Goal: Task Accomplishment & Management: Use online tool/utility

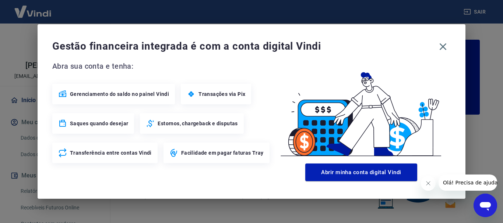
drag, startPoint x: 427, startPoint y: 184, endPoint x: 851, endPoint y: 344, distance: 453.1
click at [427, 184] on icon "Fechar mensagem da empresa" at bounding box center [428, 184] width 6 height 6
click at [436, 43] on button "button" at bounding box center [442, 46] width 15 height 15
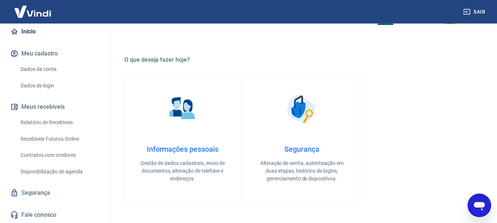
scroll to position [77, 0]
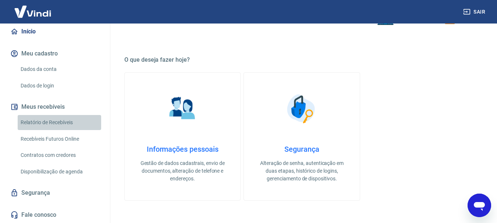
click at [61, 117] on link "Relatório de Recebíveis" at bounding box center [60, 122] width 84 height 15
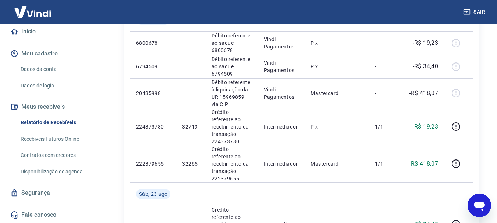
scroll to position [258, 0]
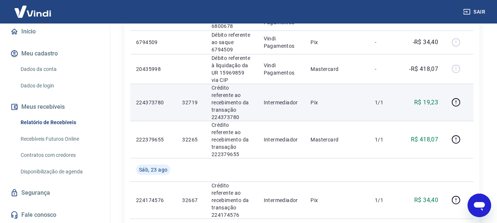
click at [190, 99] on p "32719" at bounding box center [190, 102] width 17 height 7
copy p "32719"
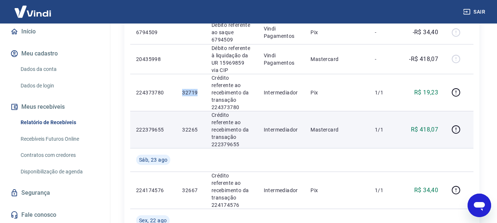
scroll to position [331, 0]
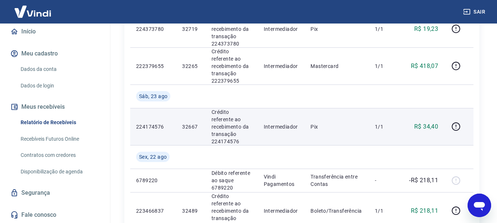
click at [183, 123] on p "32667" at bounding box center [190, 126] width 17 height 7
copy p "32667"
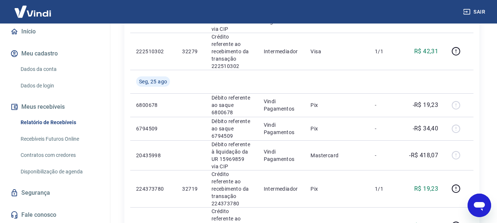
scroll to position [184, 0]
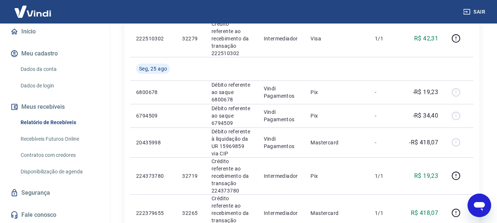
click at [66, 142] on link "Recebíveis Futuros Online" at bounding box center [60, 139] width 84 height 15
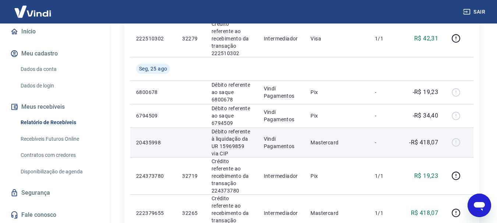
scroll to position [74, 0]
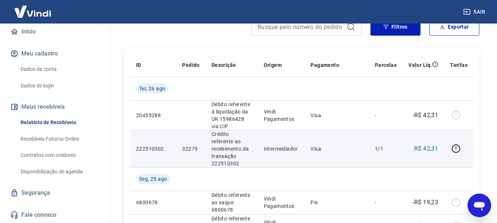
click at [188, 145] on p "32279" at bounding box center [190, 148] width 17 height 7
copy p "32279"
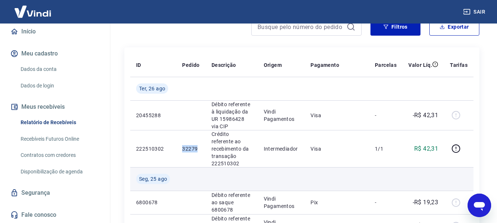
copy p "32279"
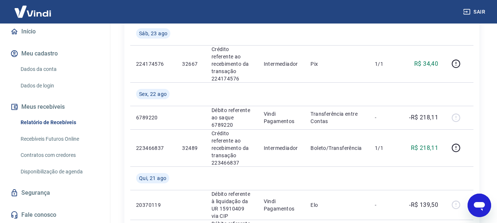
scroll to position [405, 0]
